Goal: Information Seeking & Learning: Learn about a topic

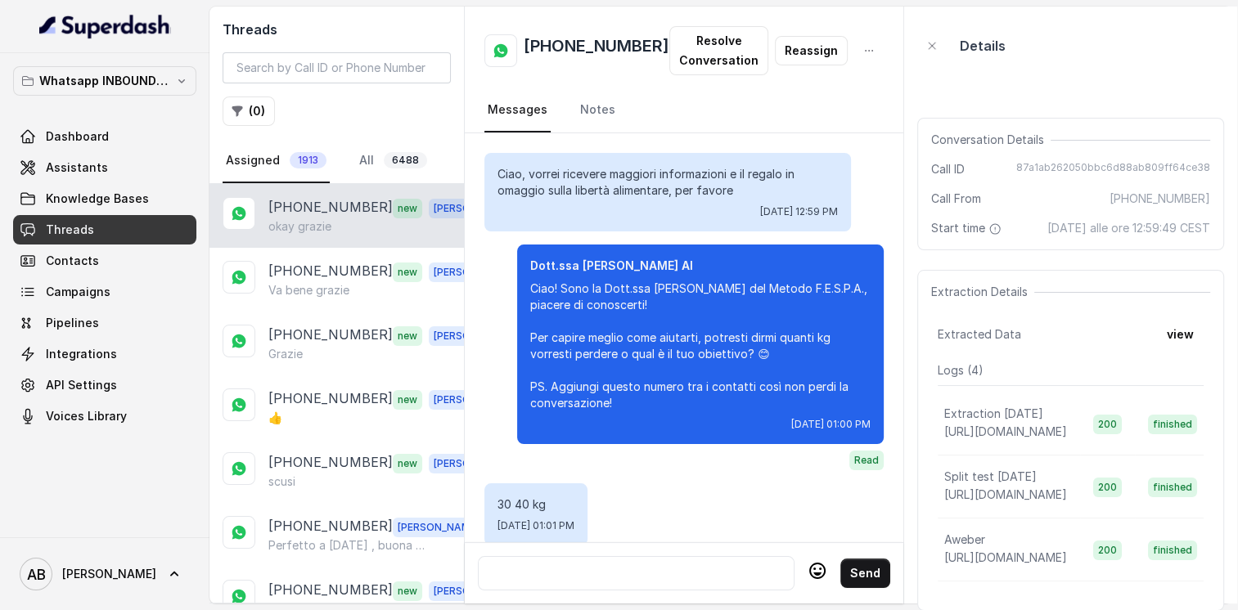
scroll to position [2916, 0]
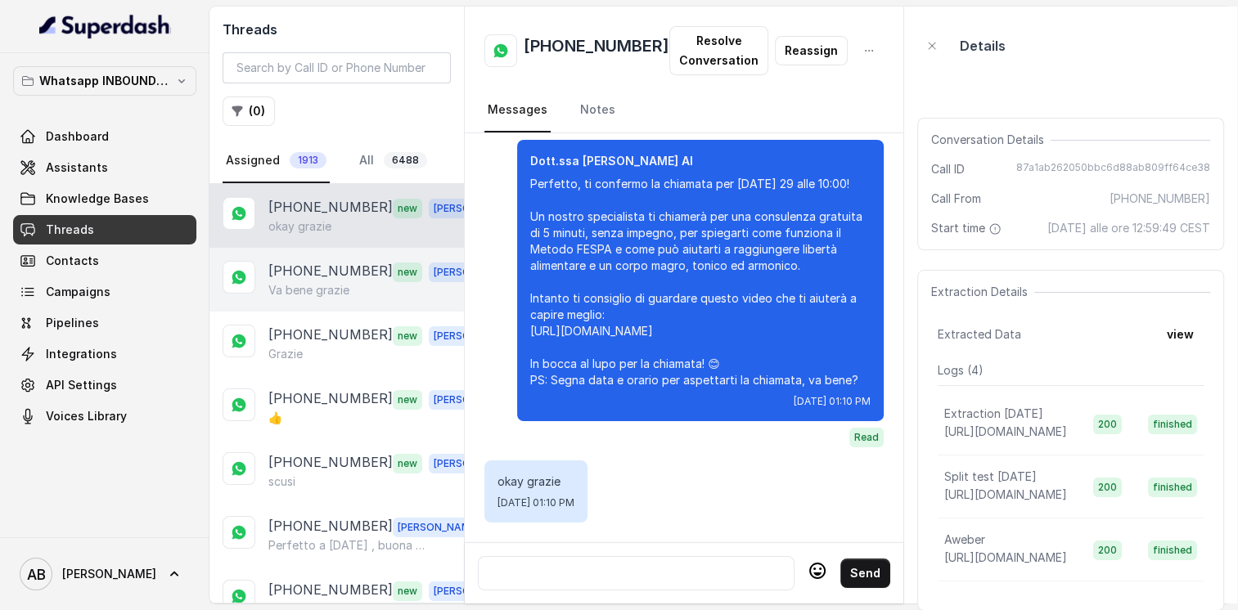
click at [295, 275] on p "[PHONE_NUMBER]" at bounding box center [330, 271] width 124 height 21
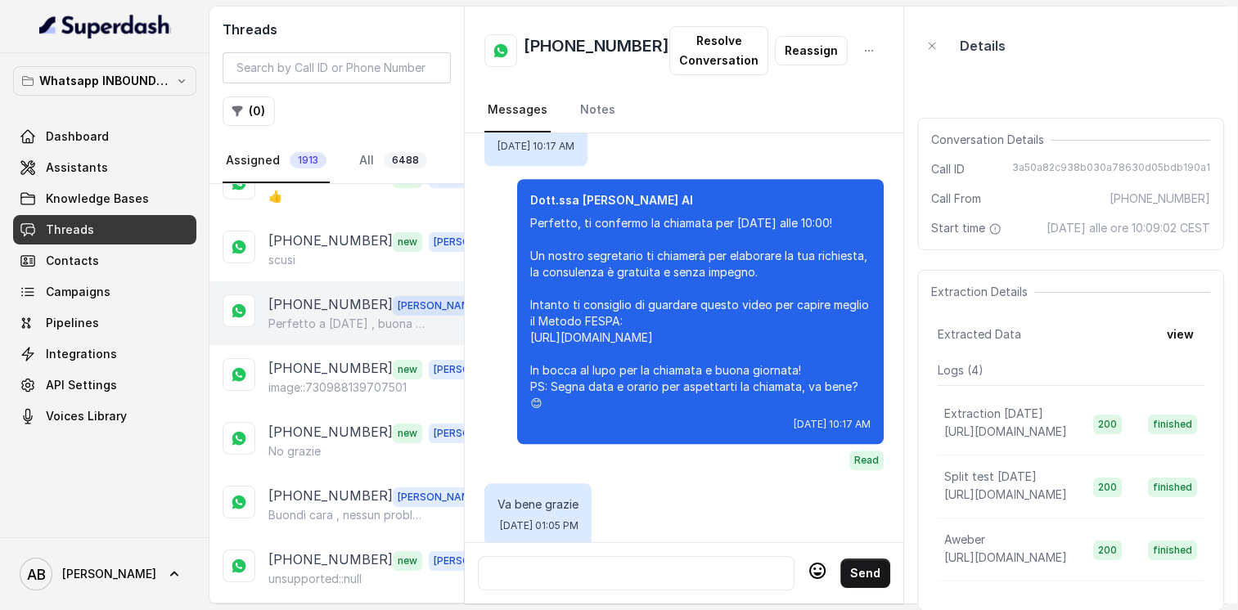
scroll to position [245, 0]
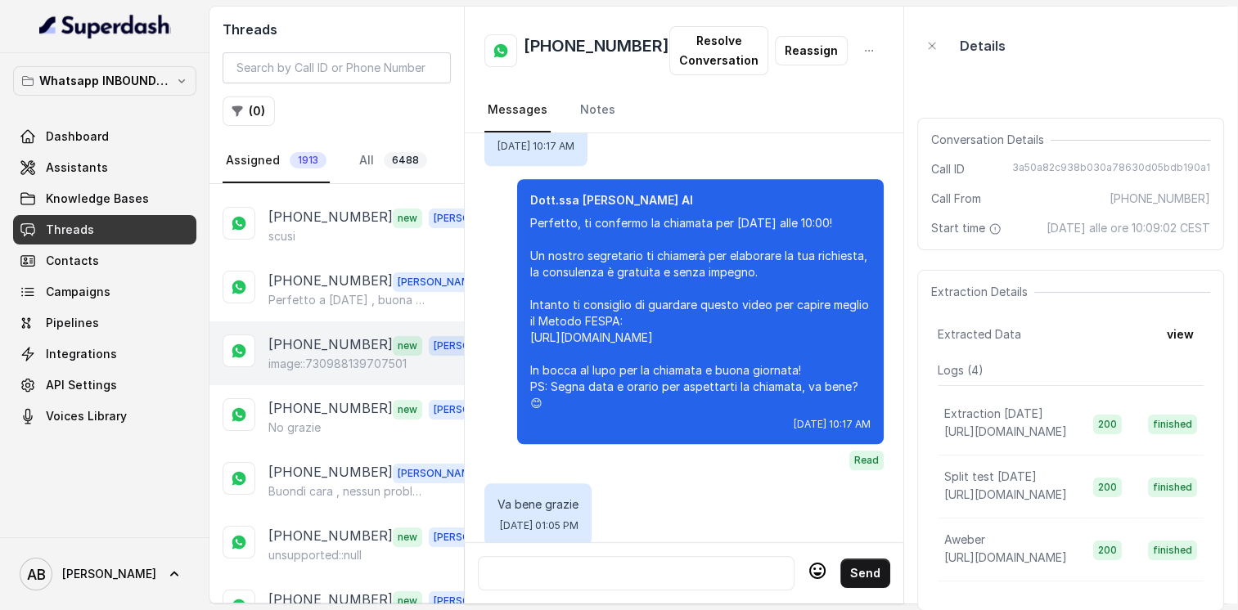
click at [327, 373] on div "[PHONE_NUMBER] new [PERSON_NAME] image::730988139707501" at bounding box center [336, 354] width 254 height 64
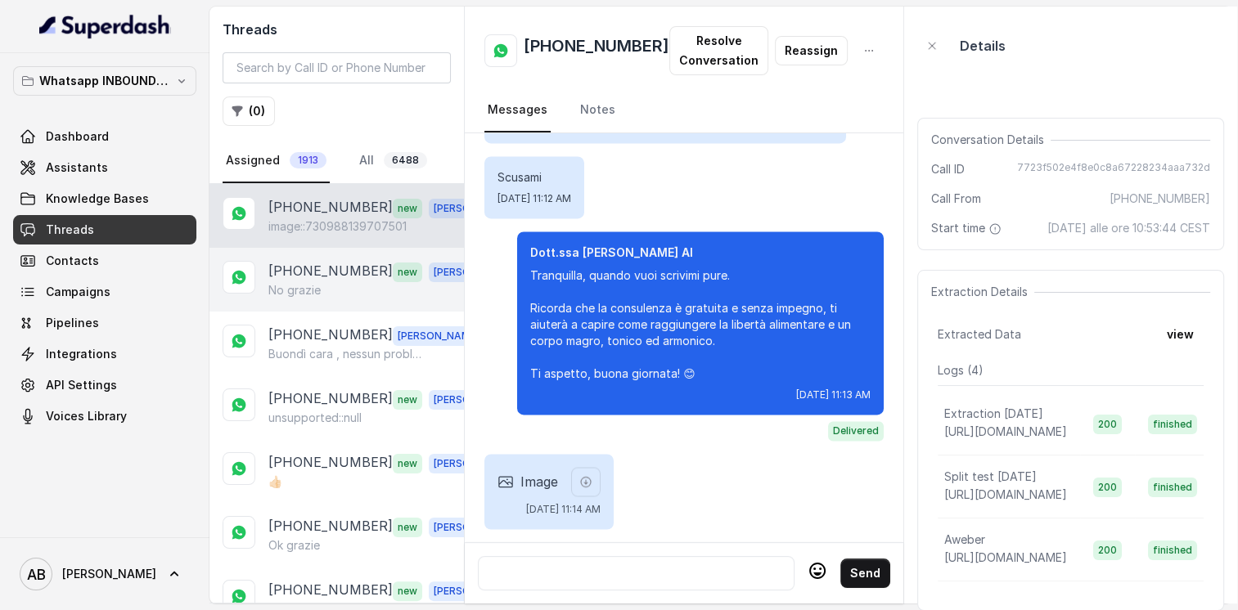
scroll to position [409, 0]
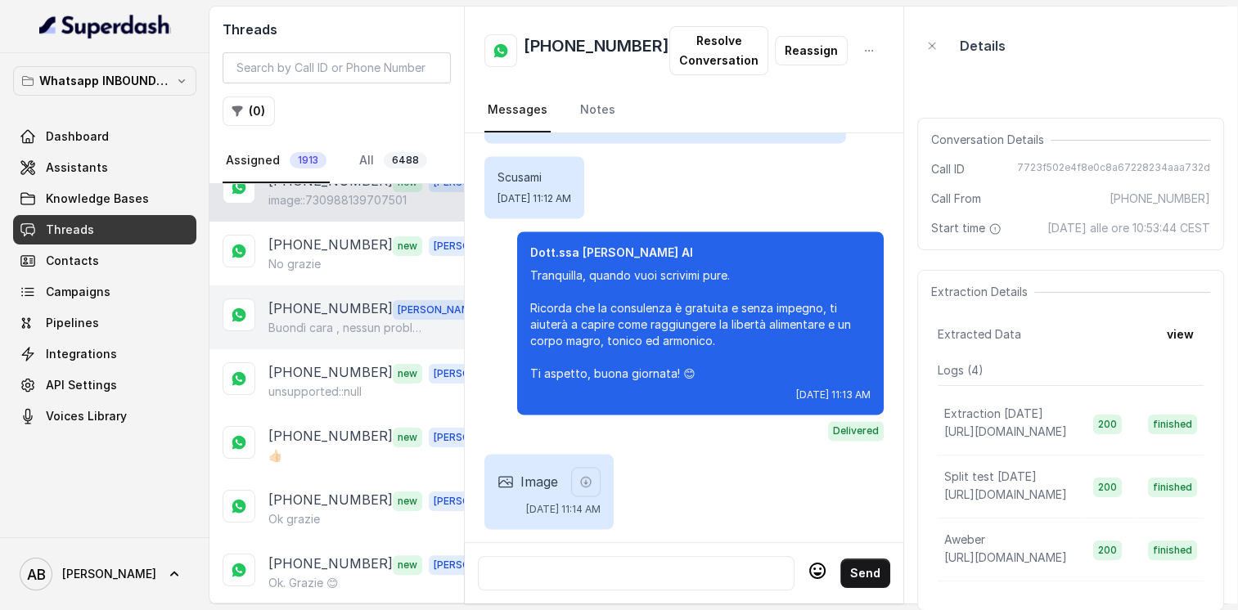
click at [324, 305] on p "[PHONE_NUMBER]" at bounding box center [330, 309] width 124 height 21
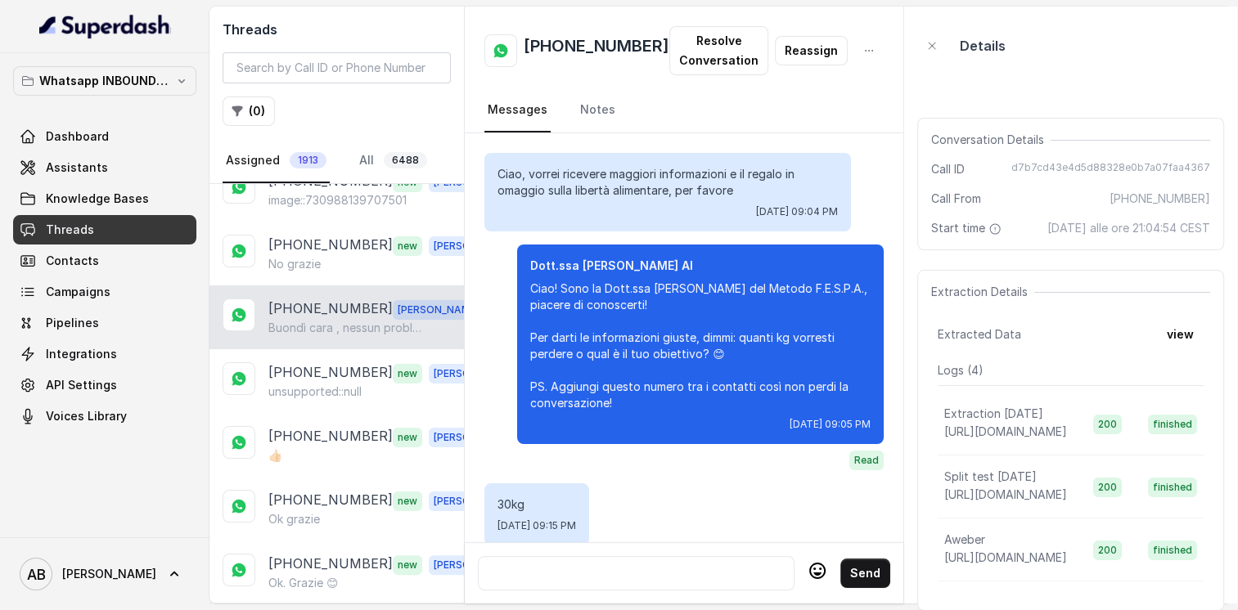
scroll to position [1829, 0]
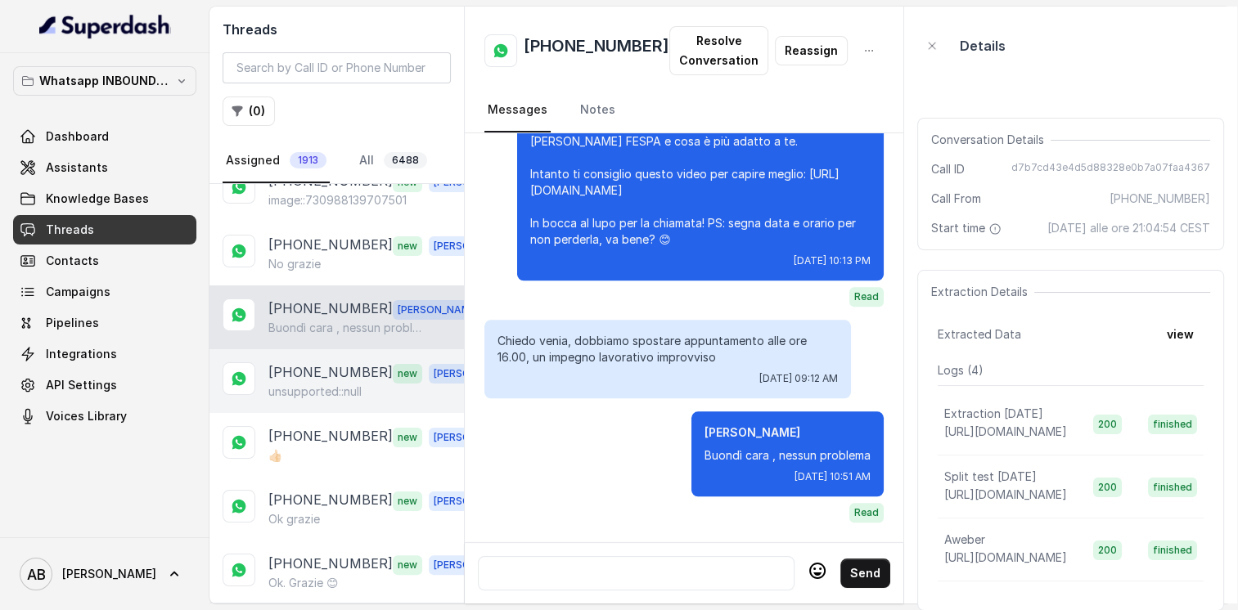
click at [316, 362] on p "[PHONE_NUMBER]" at bounding box center [330, 372] width 124 height 21
